Goal: Information Seeking & Learning: Learn about a topic

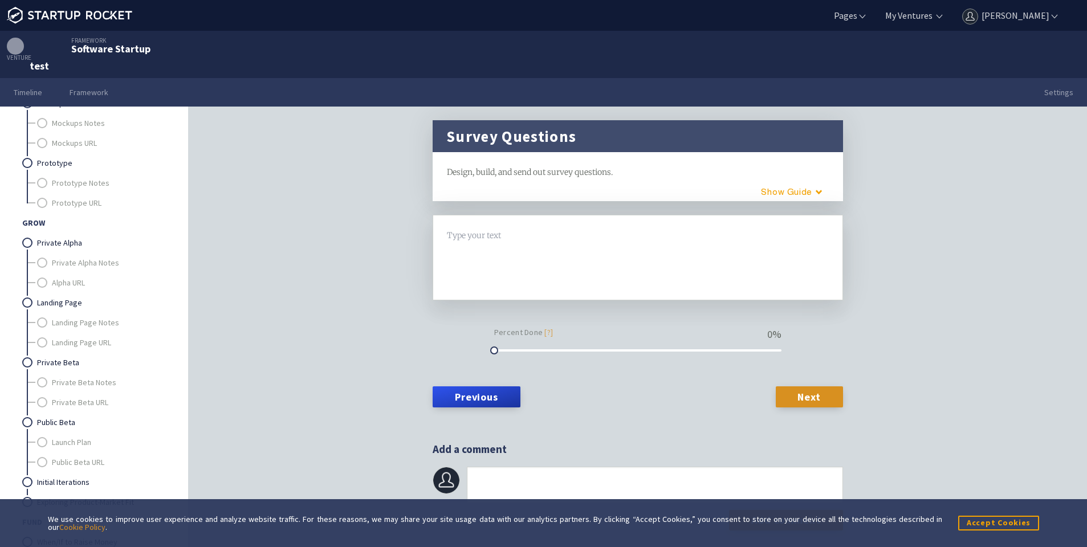
scroll to position [1247, 0]
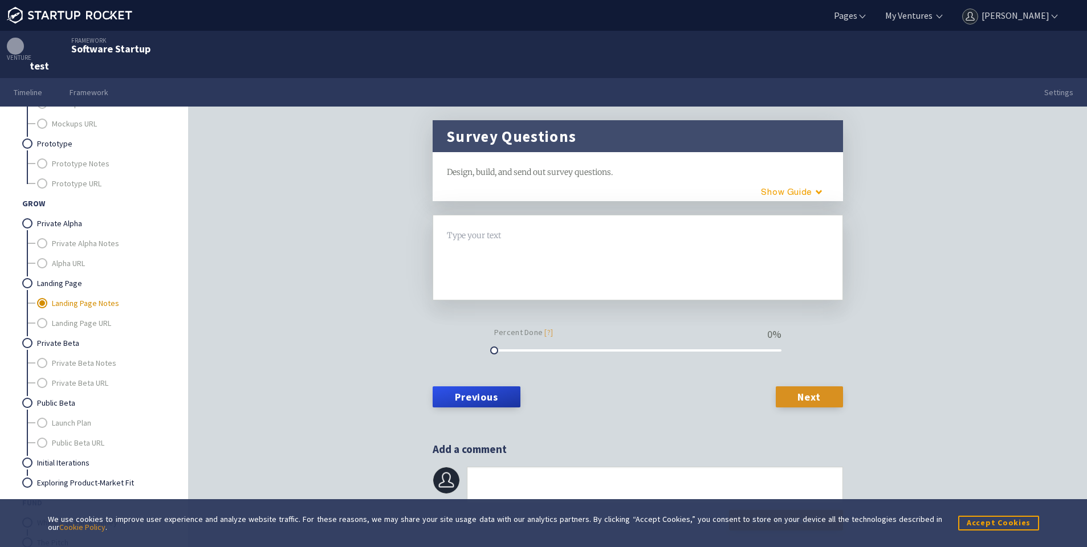
click at [75, 304] on link "Landing Page Notes" at bounding box center [108, 303] width 113 height 20
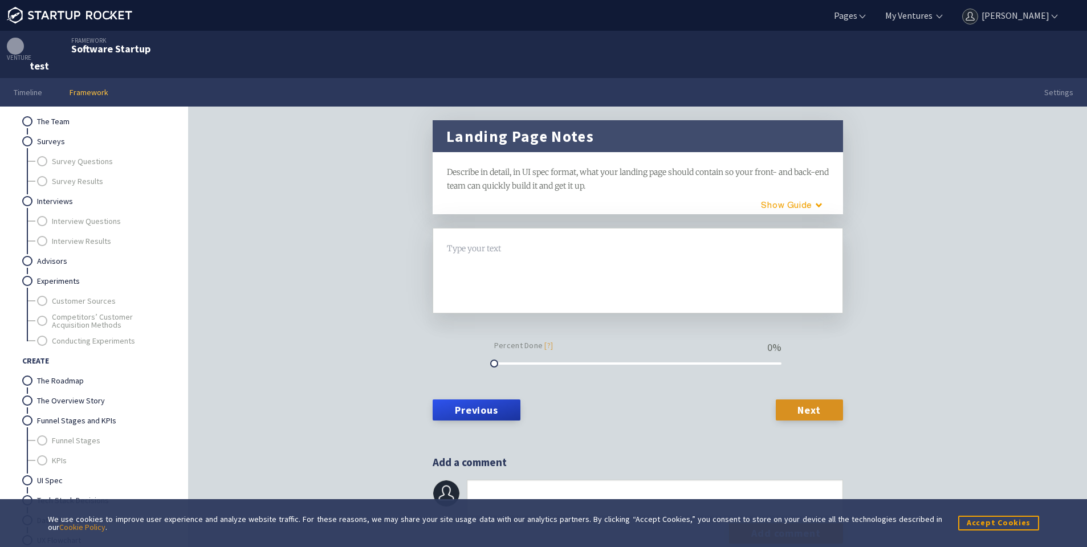
scroll to position [371, 0]
click at [97, 91] on link "Framework" at bounding box center [89, 92] width 66 height 29
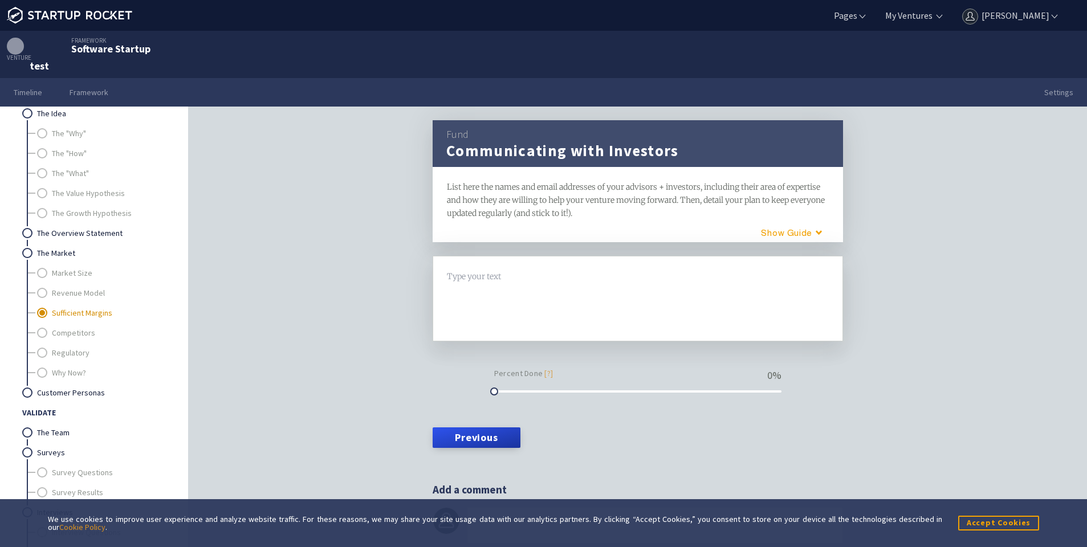
scroll to position [60, 0]
click at [75, 315] on link "Sufficient Margins" at bounding box center [108, 313] width 113 height 20
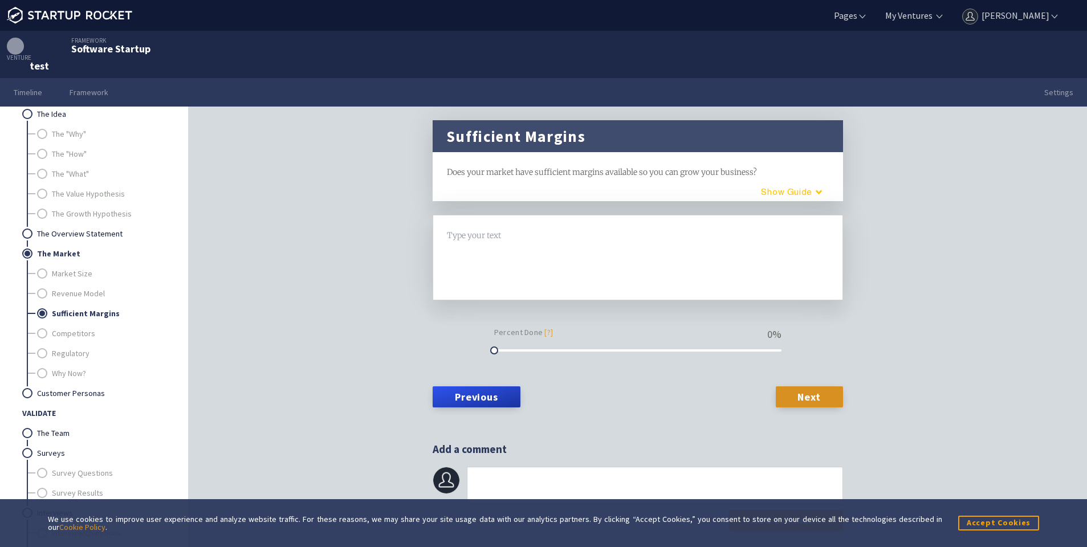
click at [808, 189] on button "Guide" at bounding box center [787, 191] width 97 height 19
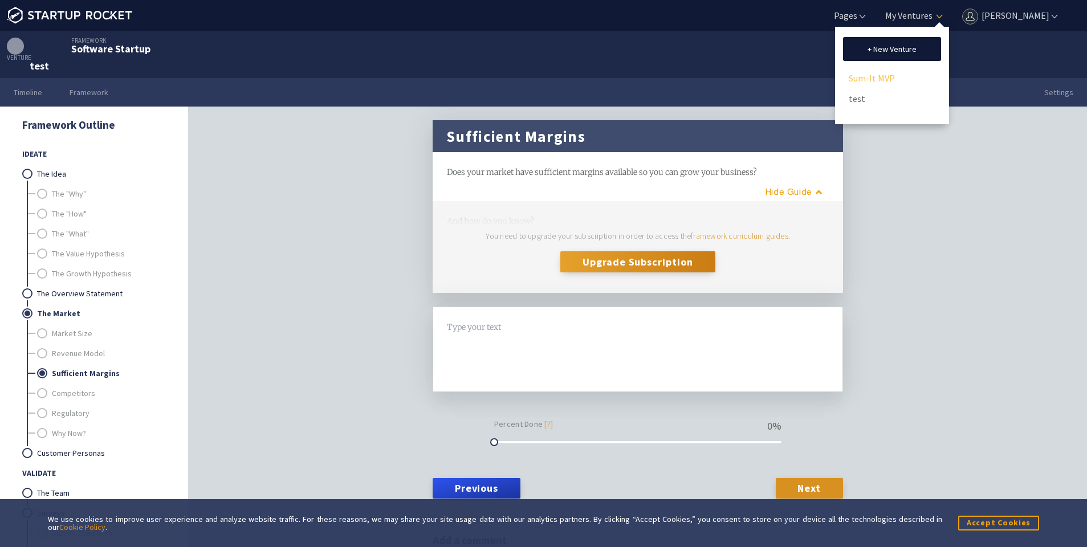
click at [889, 78] on link "Sum-It MVP" at bounding box center [892, 78] width 87 height 17
